Goal: Navigation & Orientation: Find specific page/section

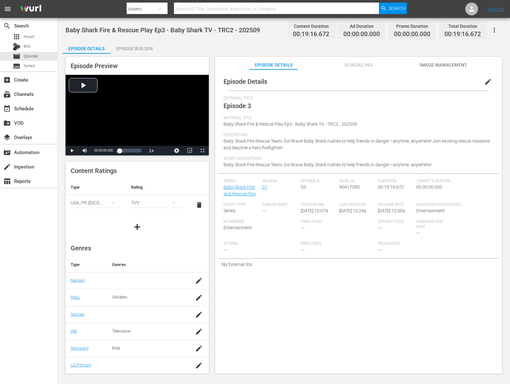
click at [158, 249] on div "Genres Type Genres Nielsen Roku Children Sinclair IAB Television Samsung Kids L…" at bounding box center [137, 315] width 143 height 152
